Goal: Obtain resource: Download file/media

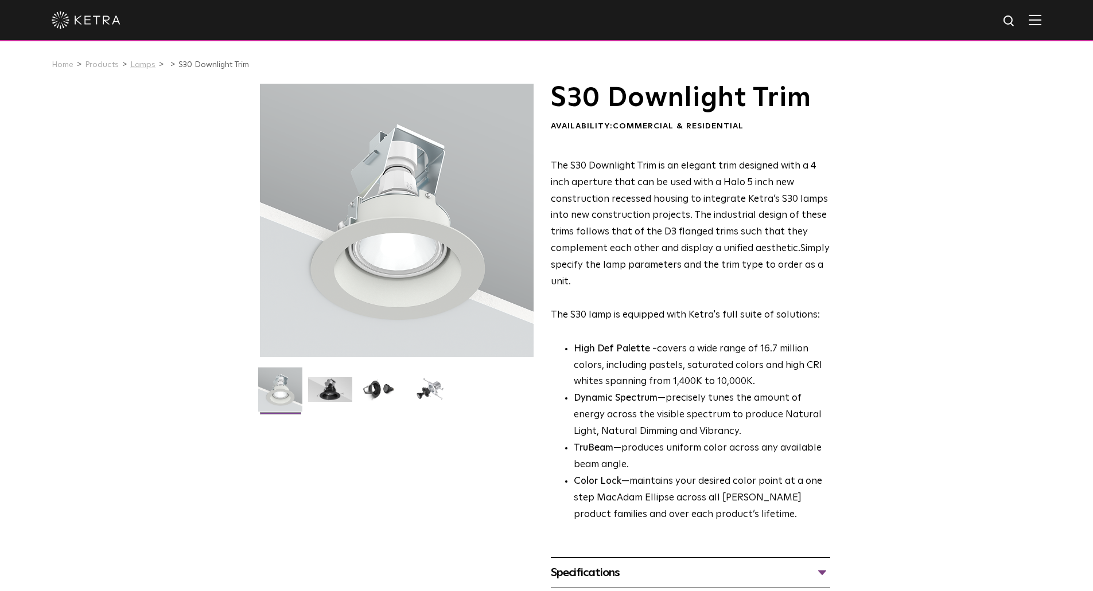
click at [134, 66] on link "Lamps" at bounding box center [142, 65] width 25 height 8
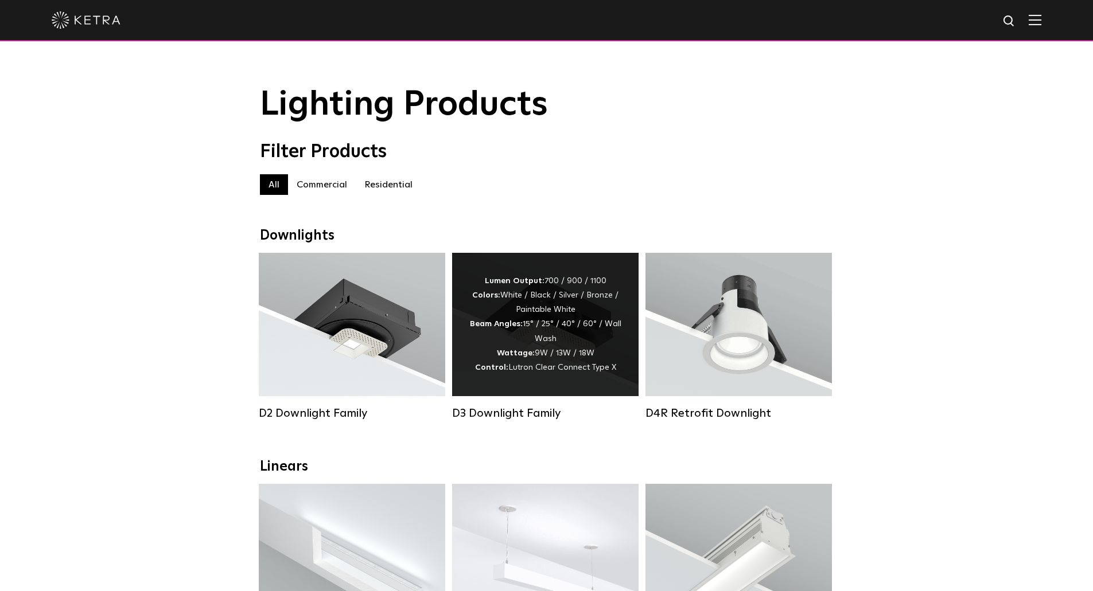
click at [561, 362] on div "Lumen Output: 700 / 900 / 1100 Colors: White / Black / Silver / Bronze / Painta…" at bounding box center [545, 324] width 152 height 101
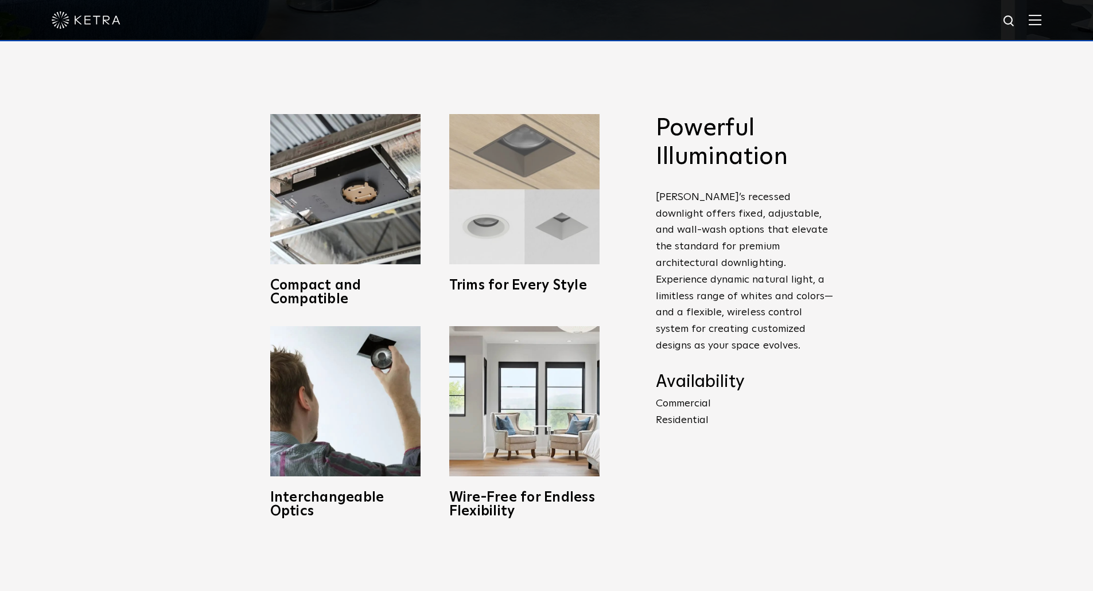
scroll to position [549, 0]
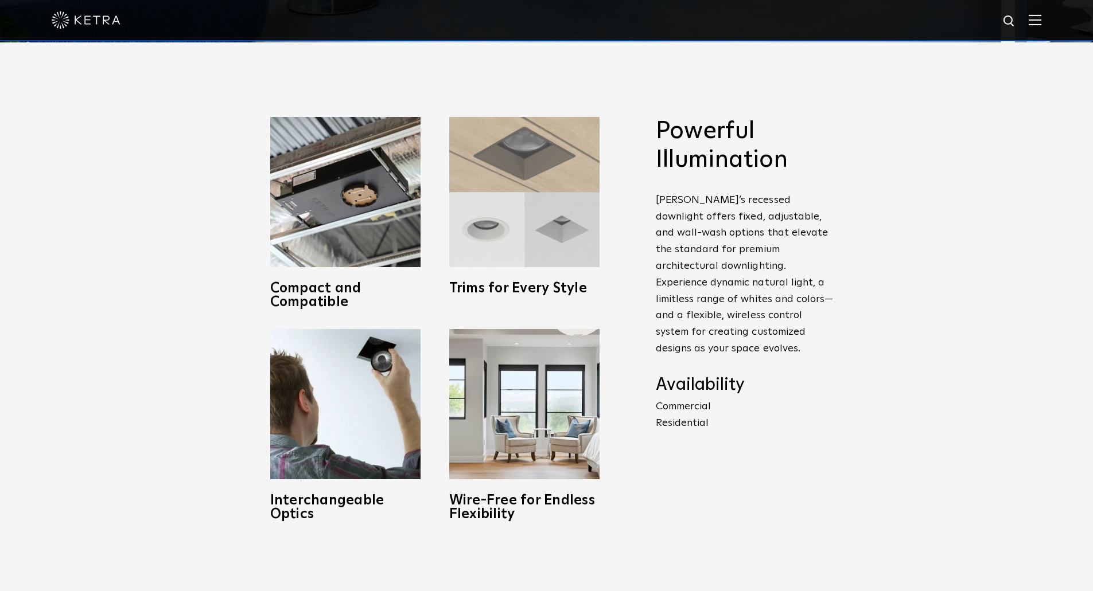
click at [529, 209] on img at bounding box center [524, 192] width 150 height 150
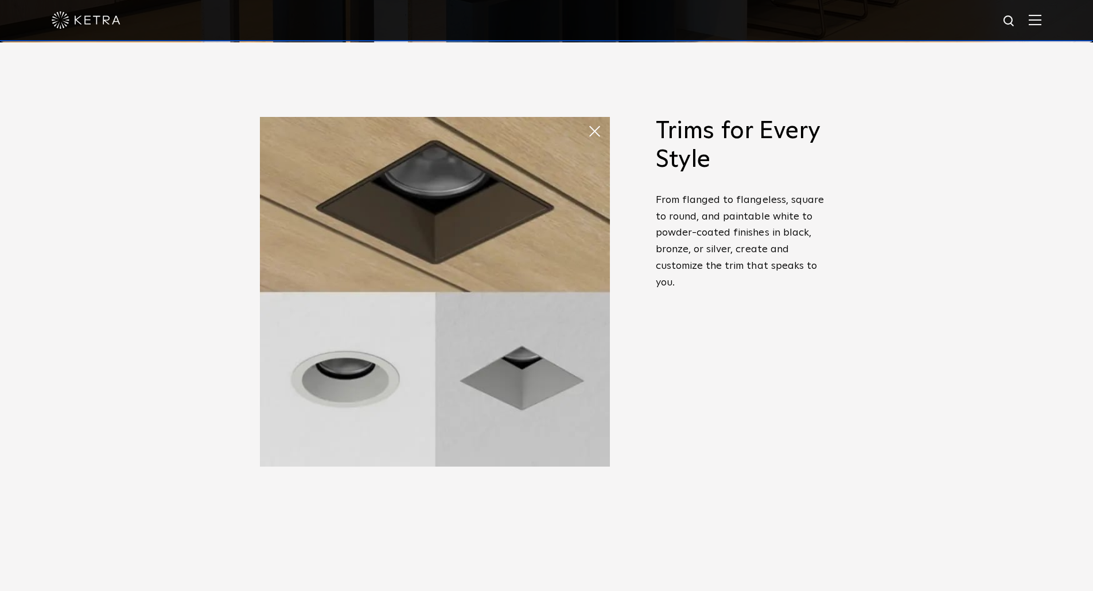
click at [587, 120] on span at bounding box center [587, 120] width 0 height 0
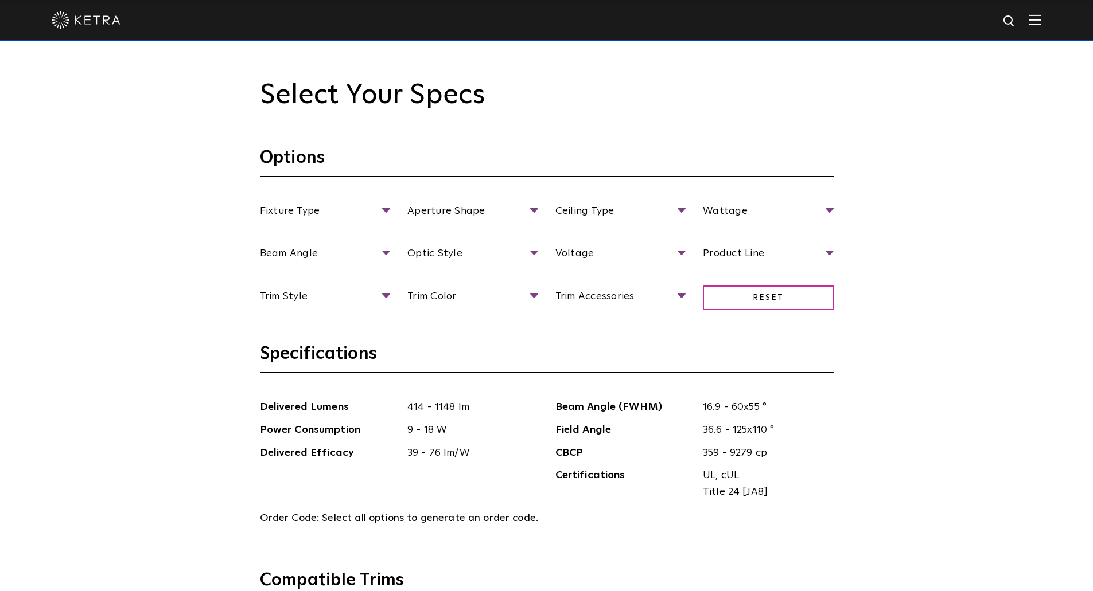
scroll to position [1144, 0]
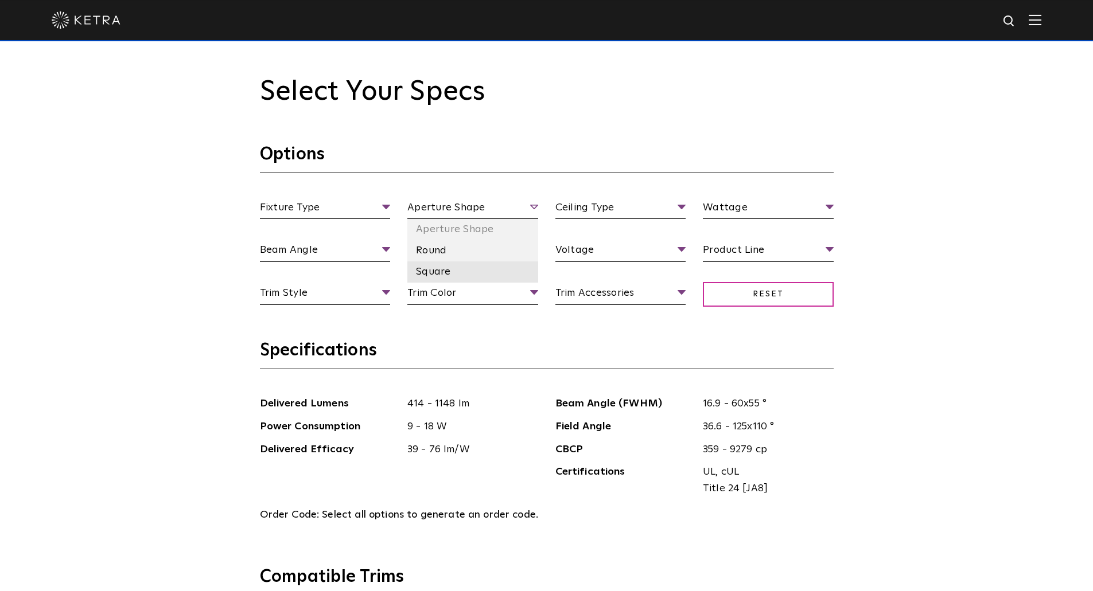
click at [468, 268] on li "Square" at bounding box center [472, 272] width 131 height 21
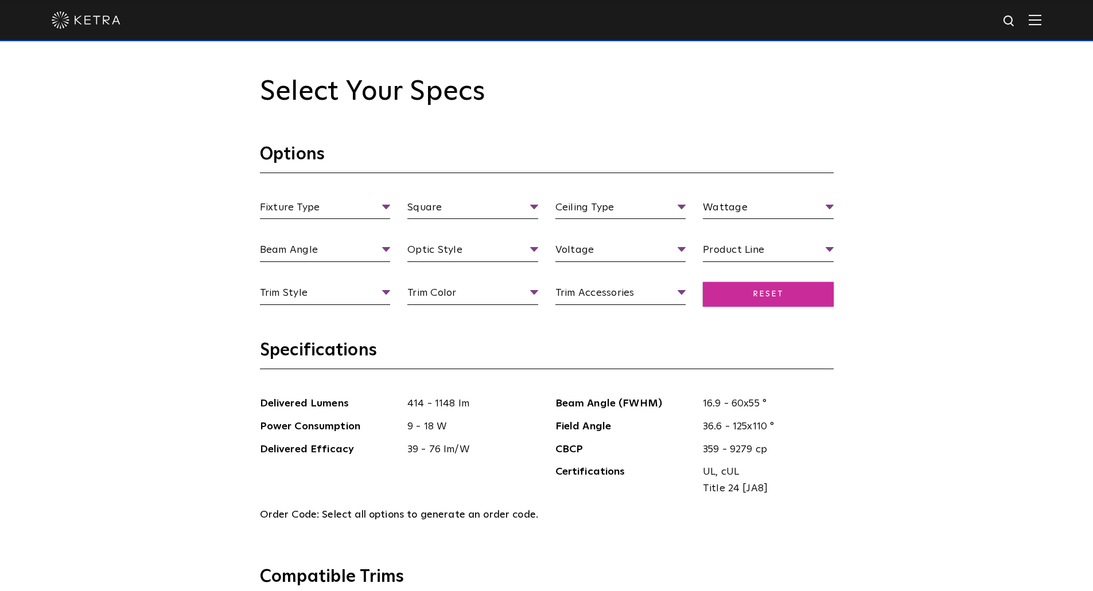
click at [761, 300] on span "Reset" at bounding box center [768, 294] width 131 height 25
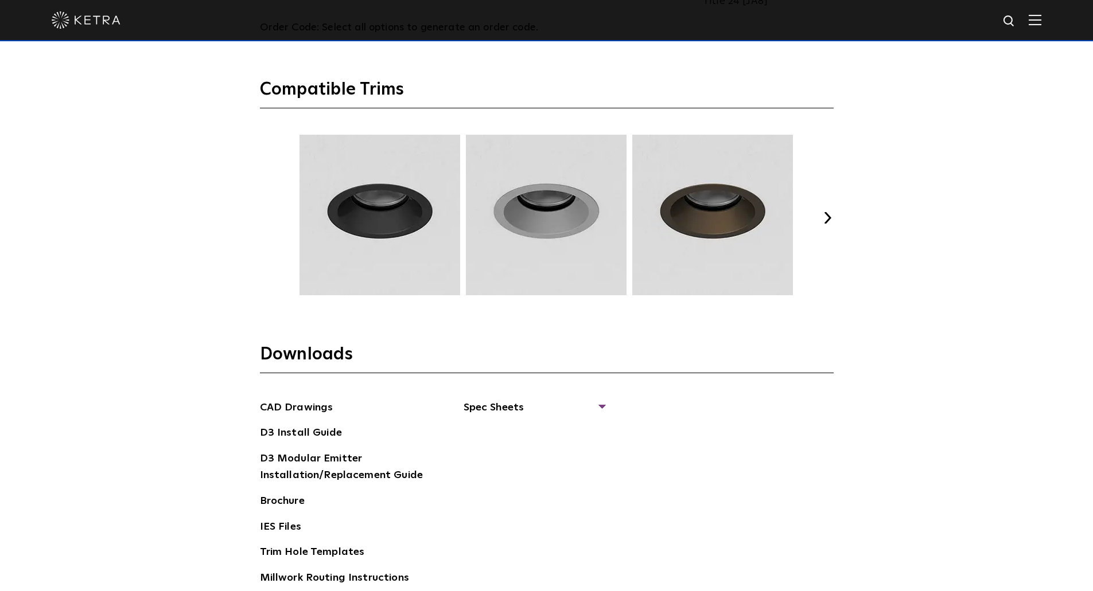
scroll to position [1561, 0]
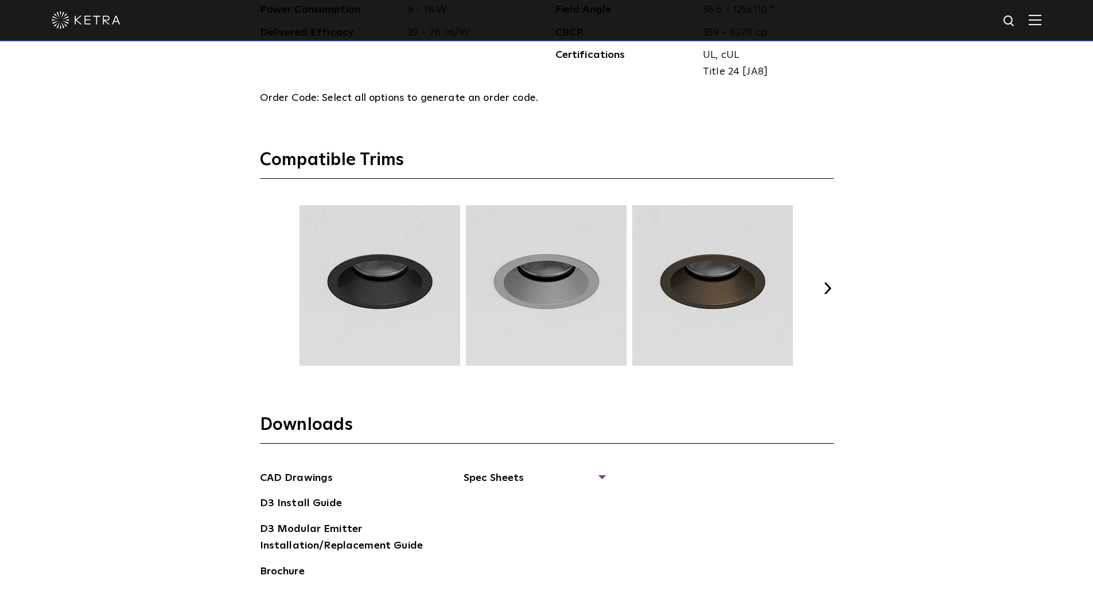
click at [824, 288] on button "Next" at bounding box center [827, 288] width 11 height 11
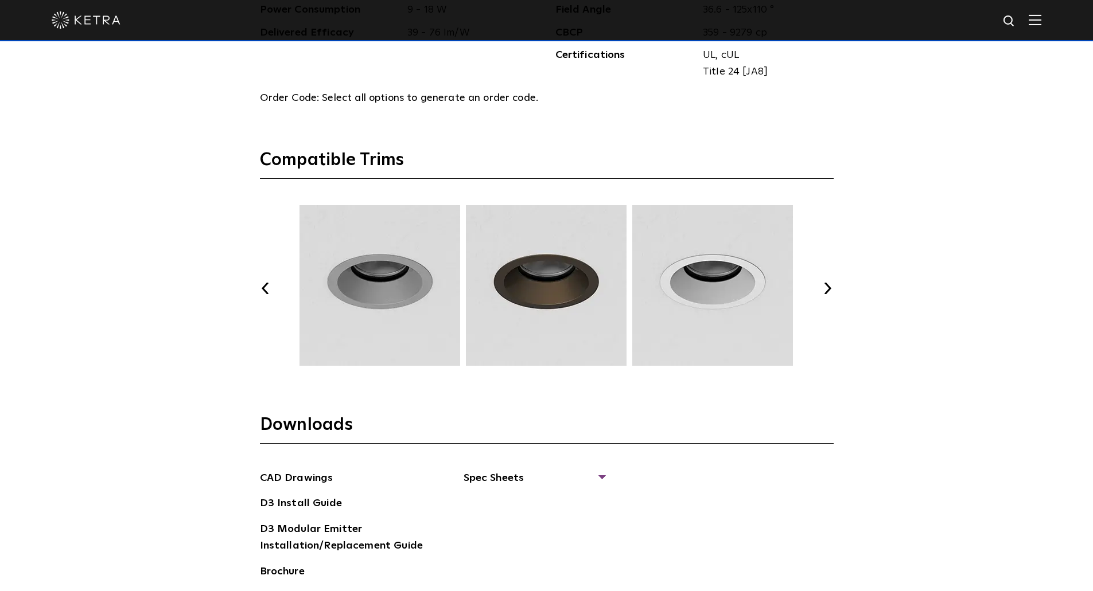
click at [826, 287] on button "Next" at bounding box center [827, 288] width 11 height 11
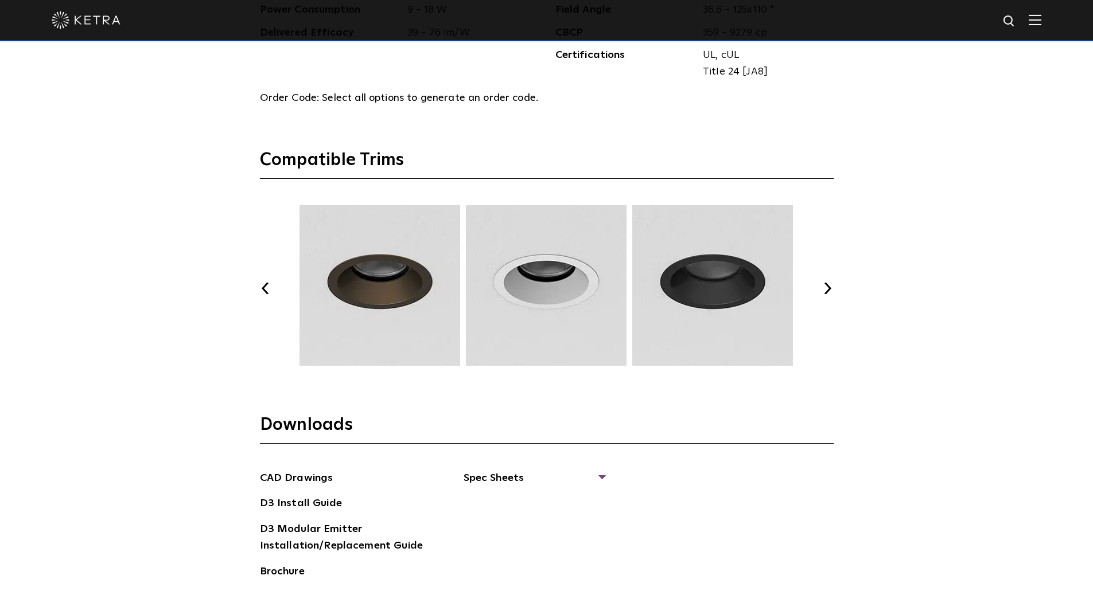
click at [828, 287] on button "Next" at bounding box center [827, 288] width 11 height 11
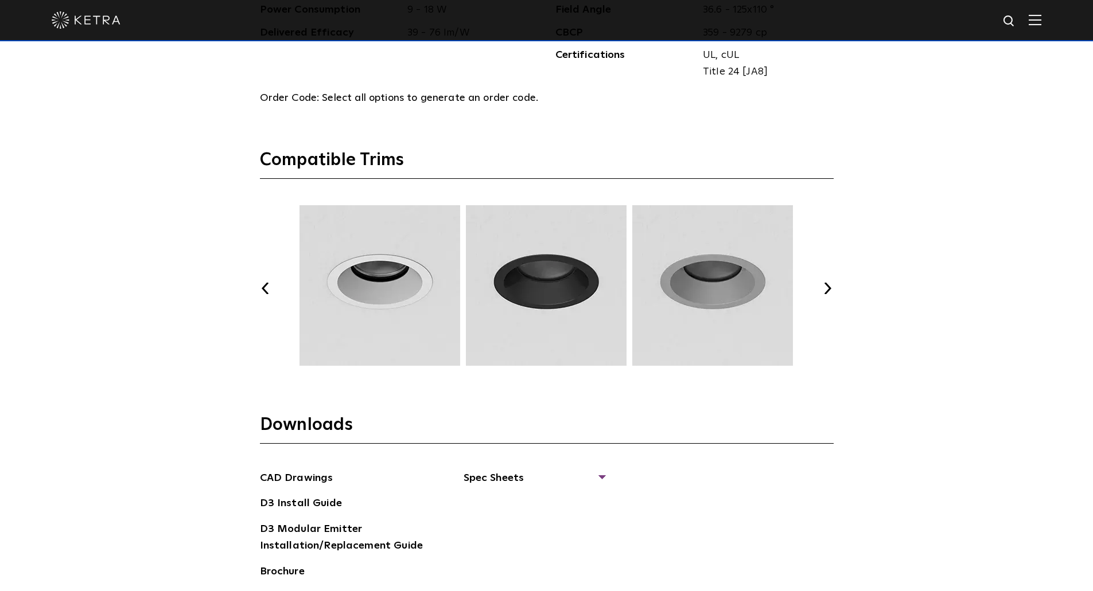
click at [830, 287] on button "Next" at bounding box center [827, 288] width 11 height 11
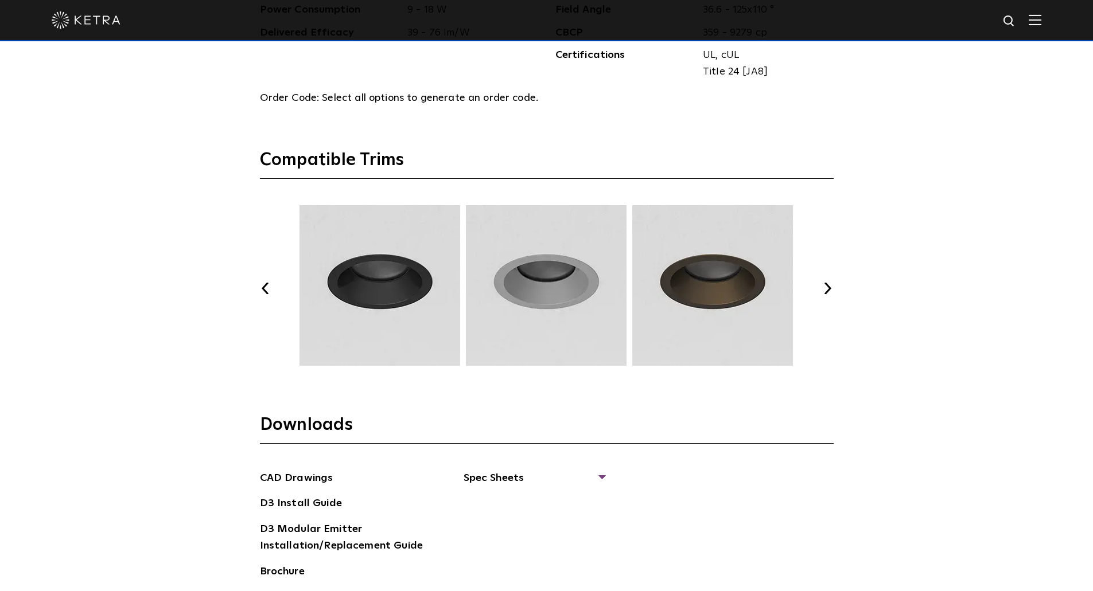
click at [830, 287] on button "Next" at bounding box center [827, 288] width 11 height 11
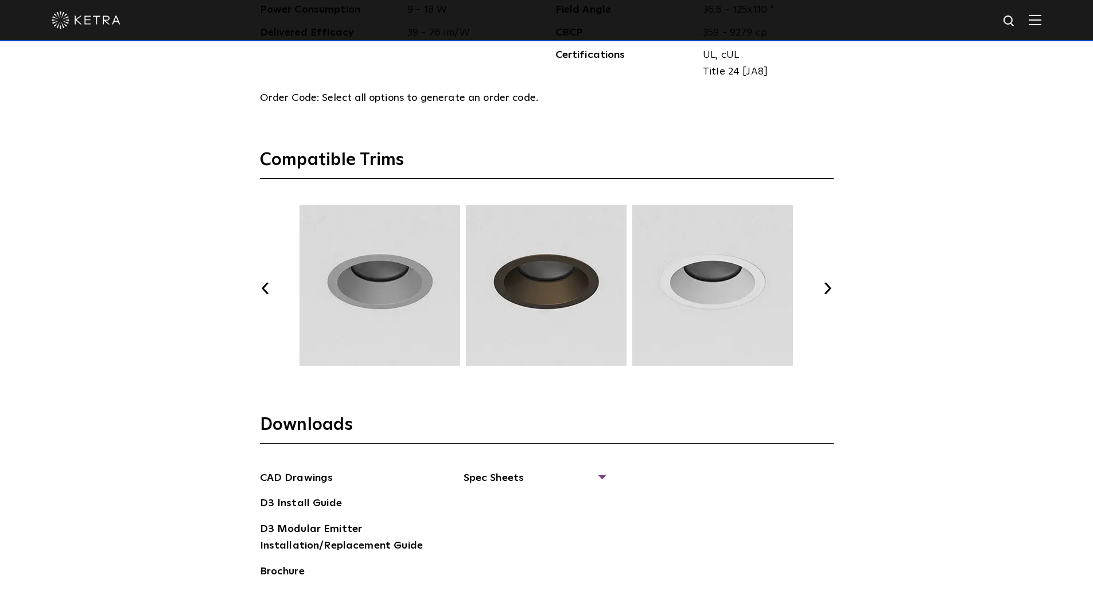
click at [830, 287] on button "Next" at bounding box center [827, 288] width 11 height 11
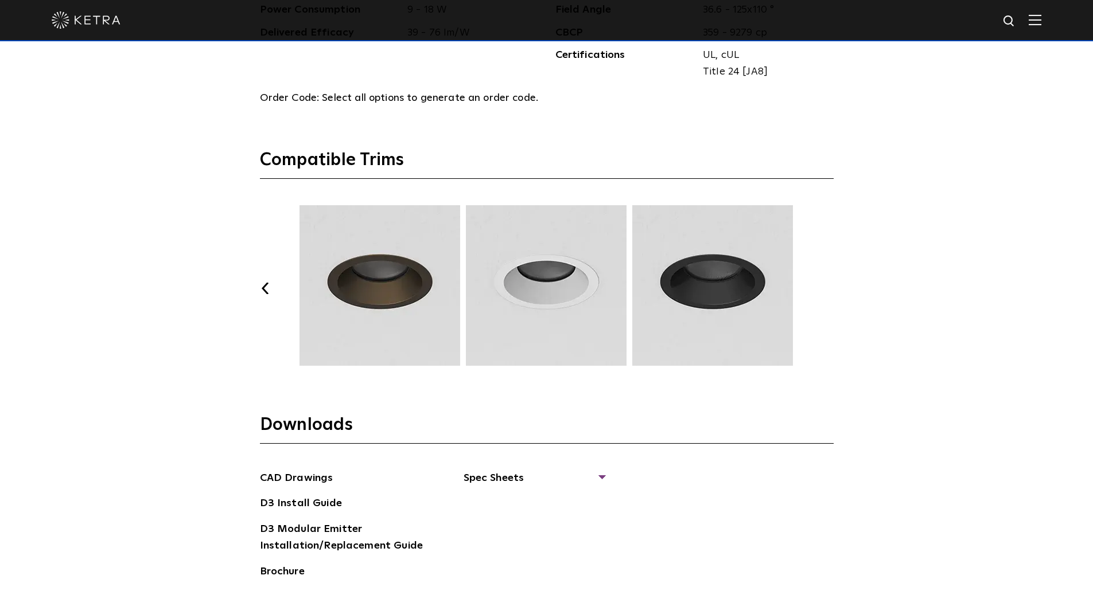
click at [830, 287] on button "Next" at bounding box center [827, 288] width 11 height 11
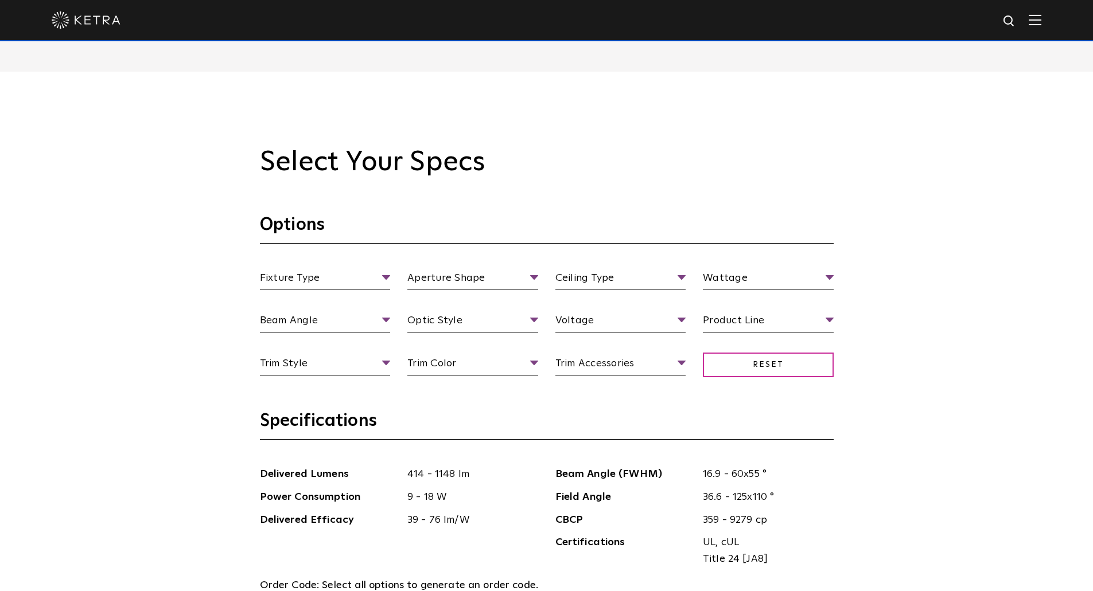
scroll to position [1098, 0]
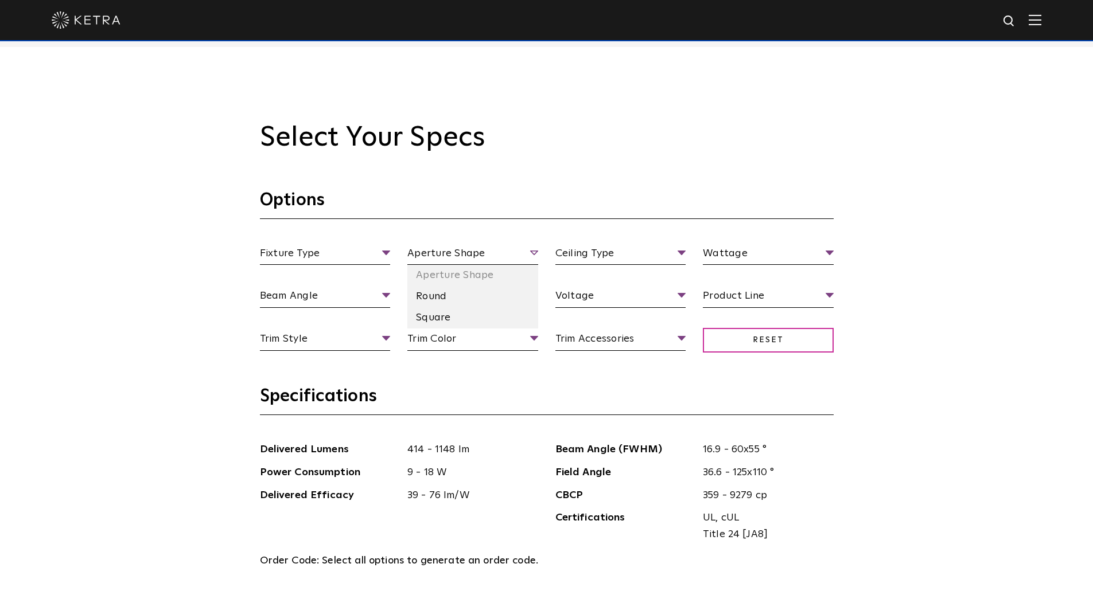
drag, startPoint x: 535, startPoint y: 255, endPoint x: 527, endPoint y: 254, distance: 8.2
click at [533, 255] on span "Aperture Shape" at bounding box center [472, 255] width 131 height 20
click at [473, 314] on li "Square" at bounding box center [472, 317] width 131 height 21
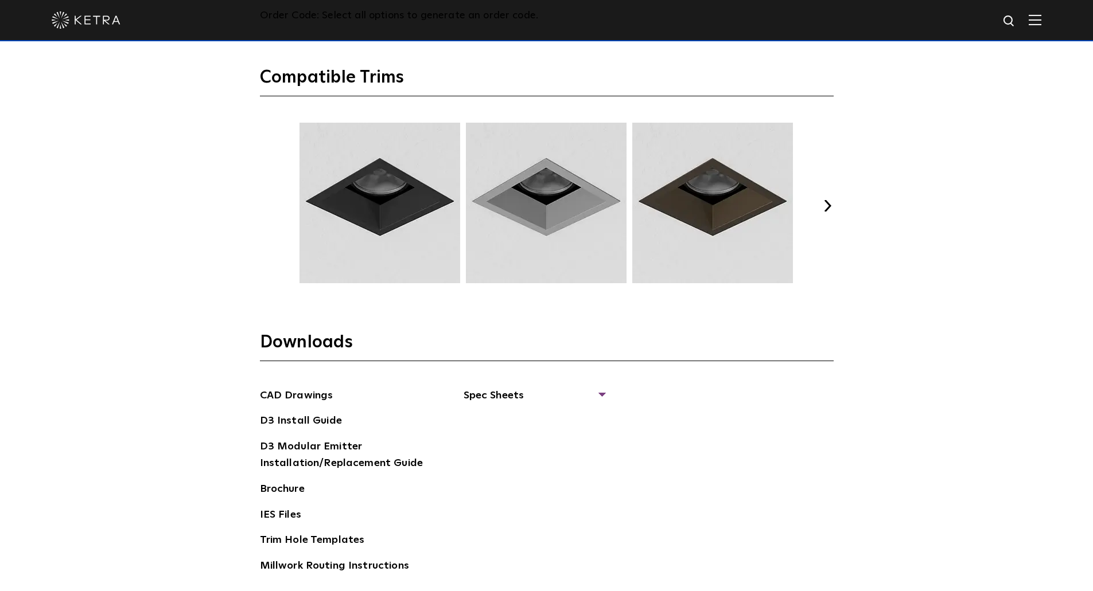
scroll to position [1652, 0]
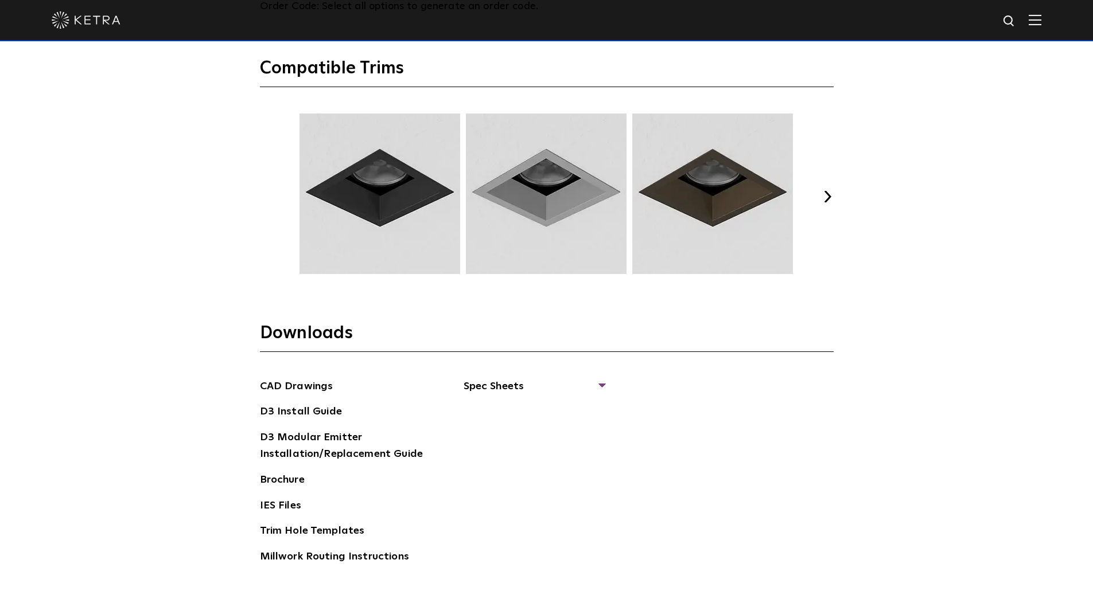
click at [351, 169] on img at bounding box center [380, 194] width 164 height 161
click at [286, 384] on link "CAD Drawings" at bounding box center [296, 388] width 73 height 18
click at [287, 481] on link "Brochure" at bounding box center [282, 481] width 45 height 18
